Goal: Task Accomplishment & Management: Complete application form

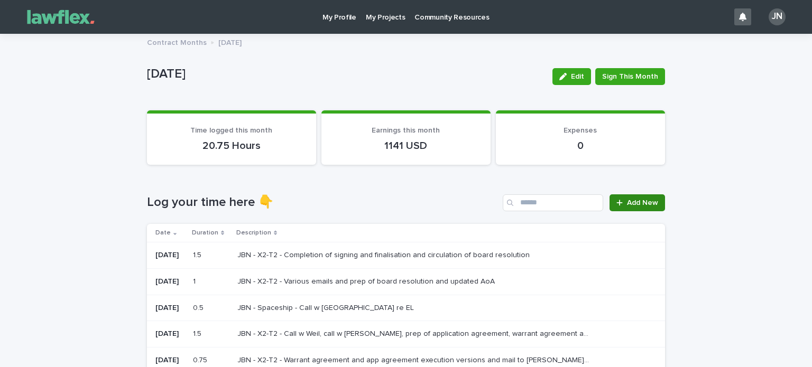
click at [637, 197] on link "Add New" at bounding box center [638, 203] width 56 height 17
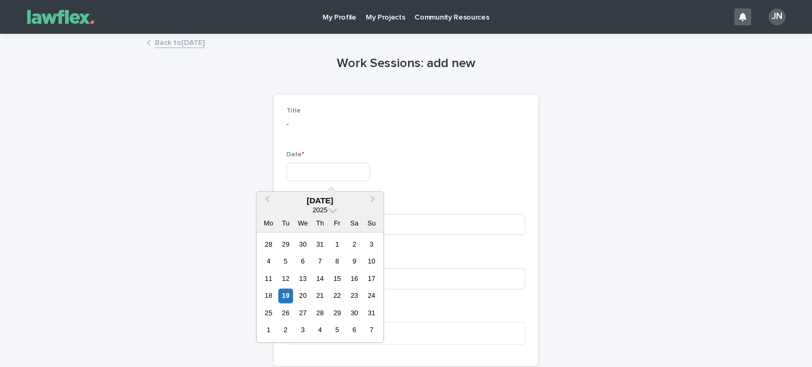
click at [361, 165] on input "text" at bounding box center [329, 172] width 84 height 19
click at [283, 298] on div "19" at bounding box center [286, 296] width 14 height 14
type input "*********"
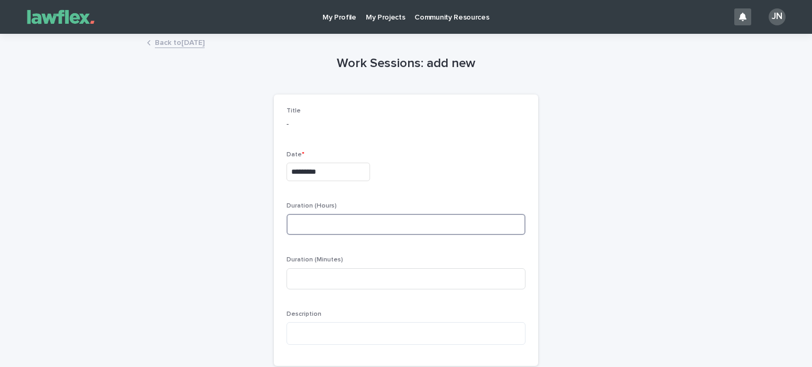
click at [313, 227] on input at bounding box center [406, 224] width 239 height 21
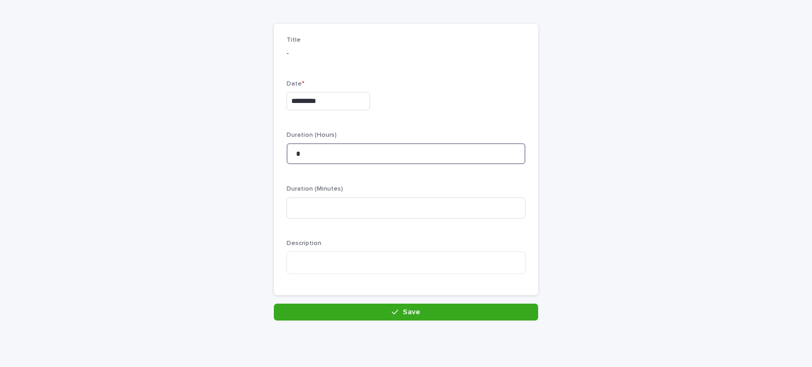
scroll to position [72, 0]
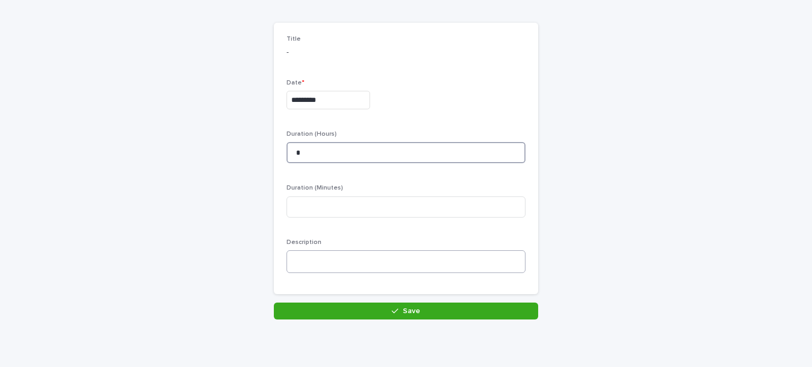
type input "*"
click at [313, 254] on textarea at bounding box center [406, 262] width 239 height 23
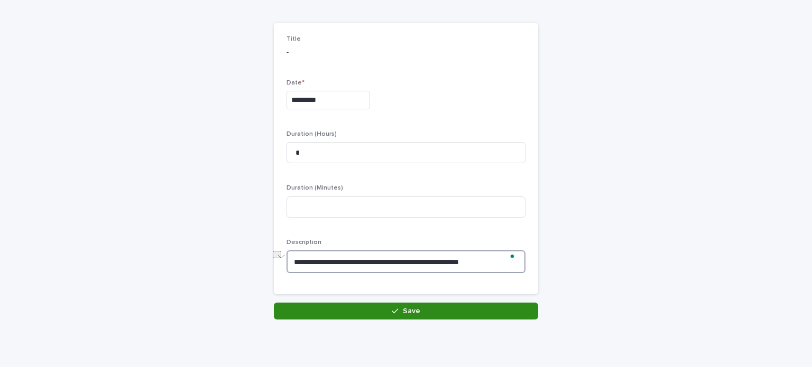
type textarea "**********"
click at [364, 307] on button "Save" at bounding box center [406, 311] width 264 height 17
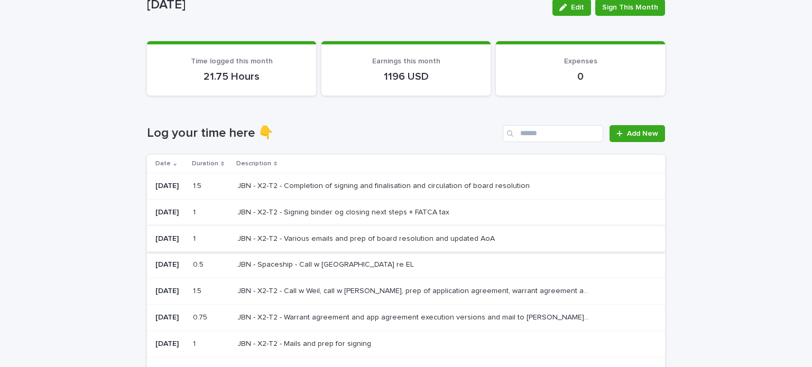
scroll to position [70, 0]
